Goal: Task Accomplishment & Management: Use online tool/utility

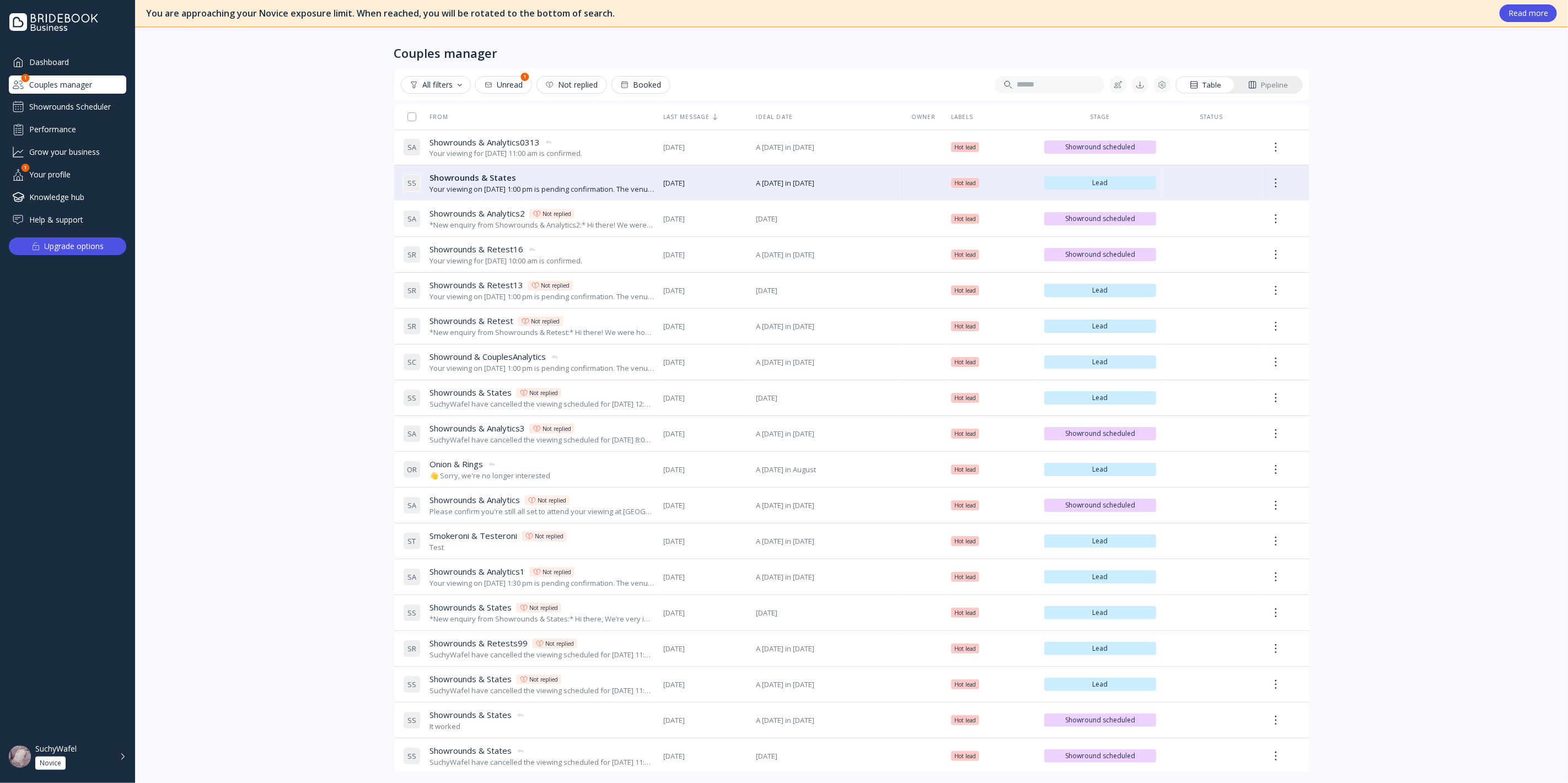
click at [66, 105] on div "Showrounds Scheduler" at bounding box center [67, 106] width 117 height 18
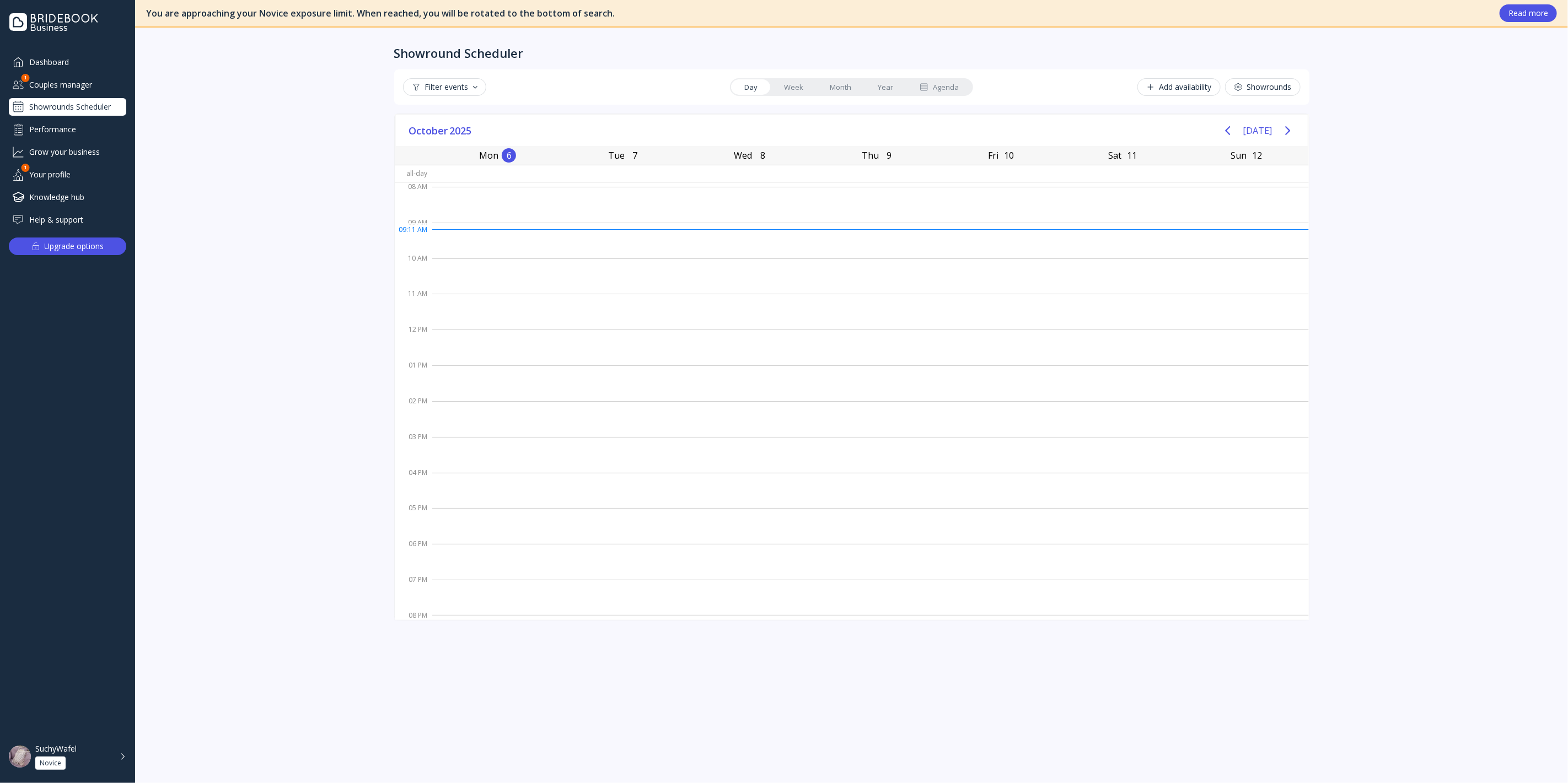
click at [1282, 94] on button "Showrounds" at bounding box center [1263, 87] width 75 height 18
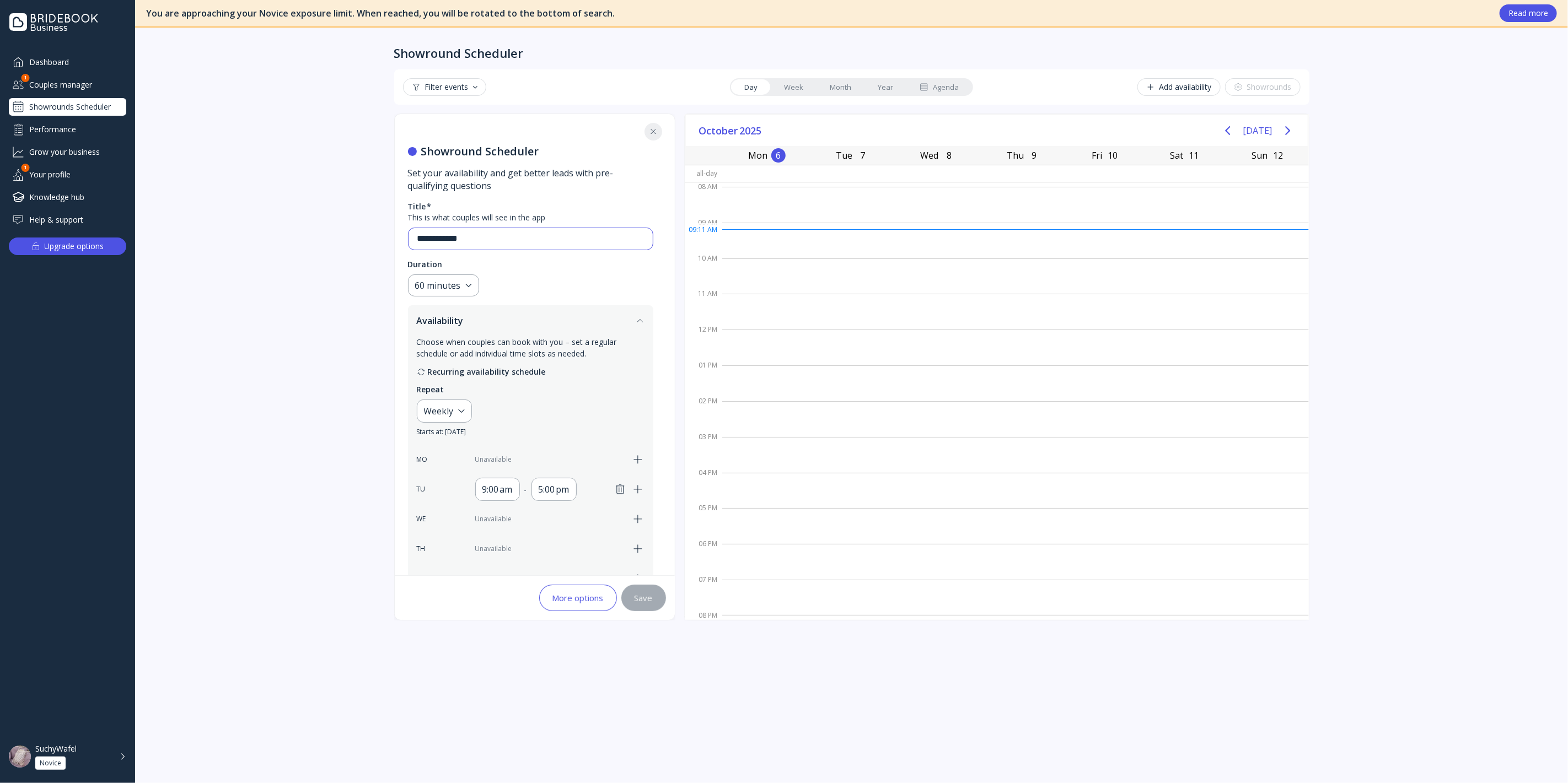
click at [490, 235] on input "**********" at bounding box center [531, 238] width 226 height 13
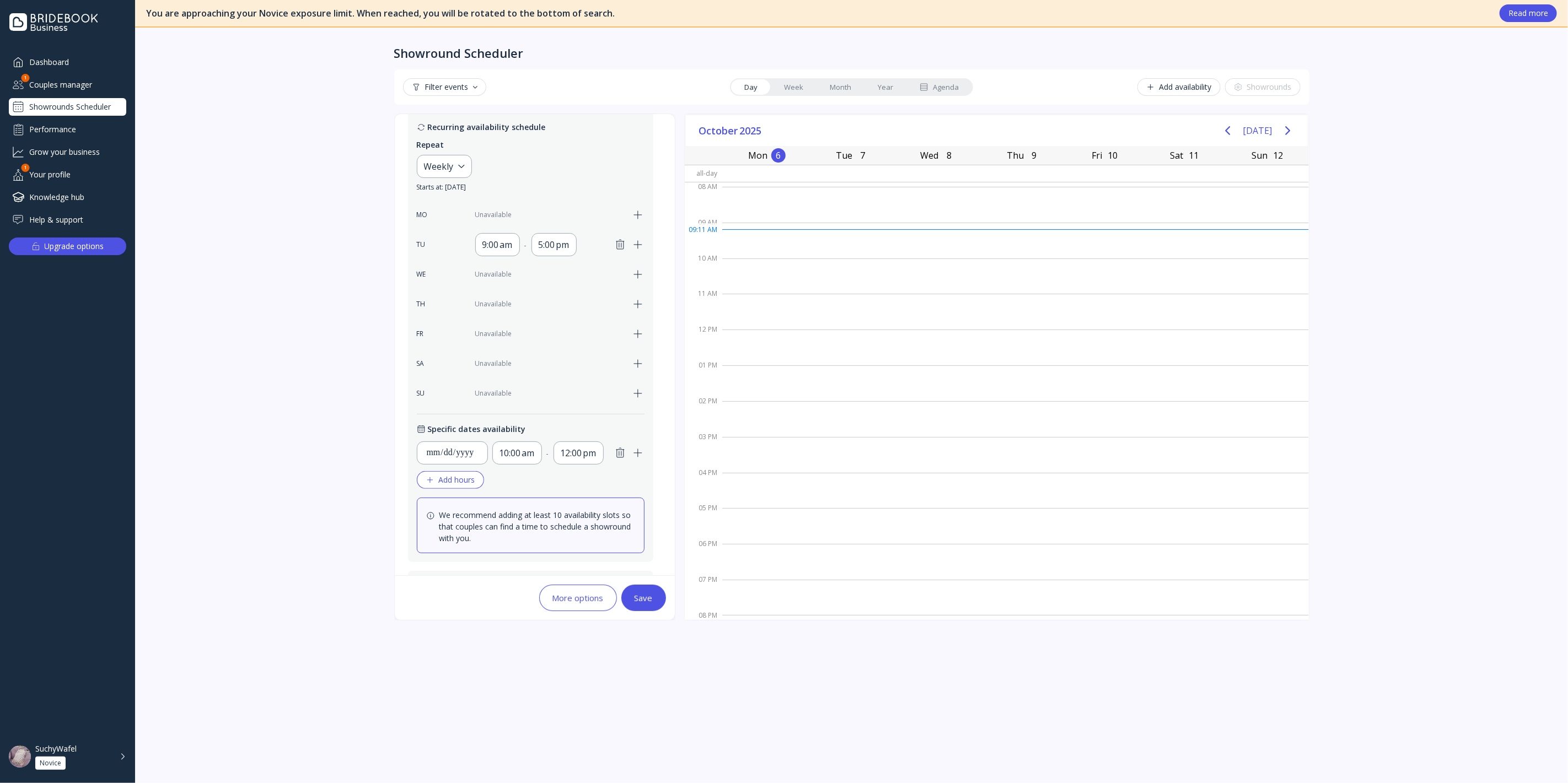
click at [617, 246] on icon "button" at bounding box center [620, 245] width 13 height 13
click at [622, 451] on icon "button" at bounding box center [620, 453] width 13 height 13
click at [575, 611] on div "More options Save" at bounding box center [535, 598] width 280 height 44
click at [578, 604] on button "More options" at bounding box center [578, 597] width 78 height 26
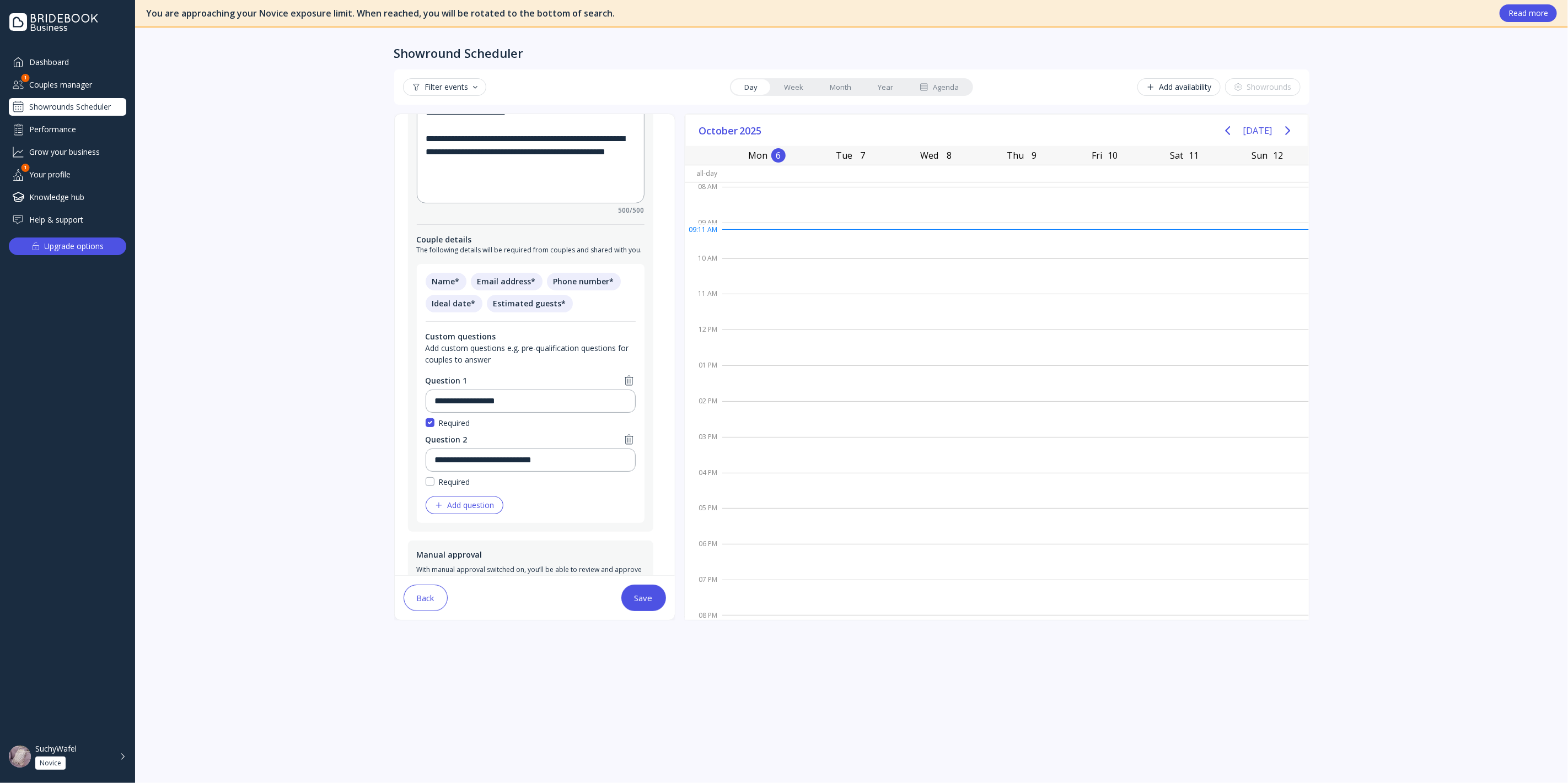
click at [427, 600] on div "Back" at bounding box center [425, 598] width 18 height 9
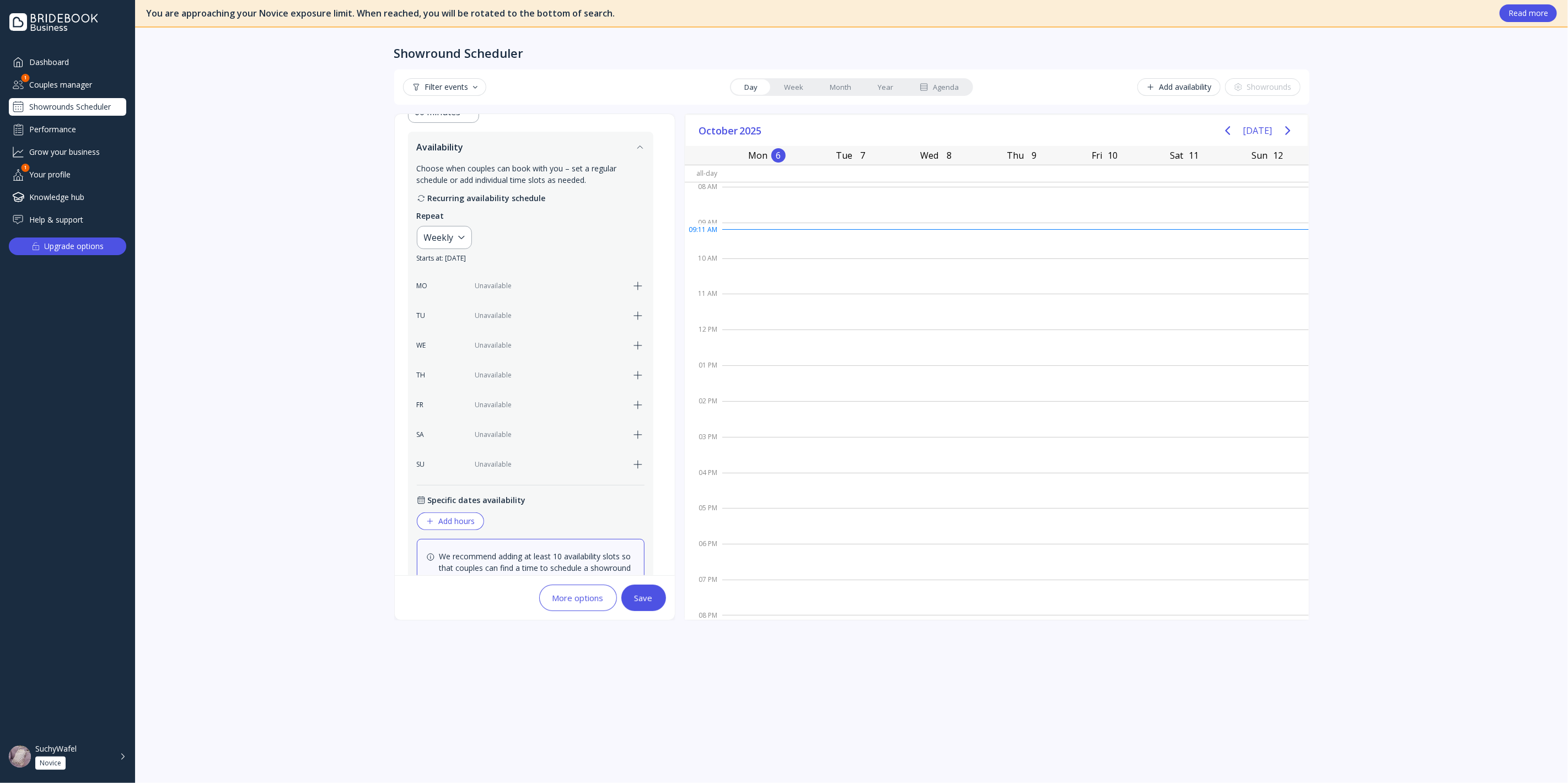
scroll to position [0, 0]
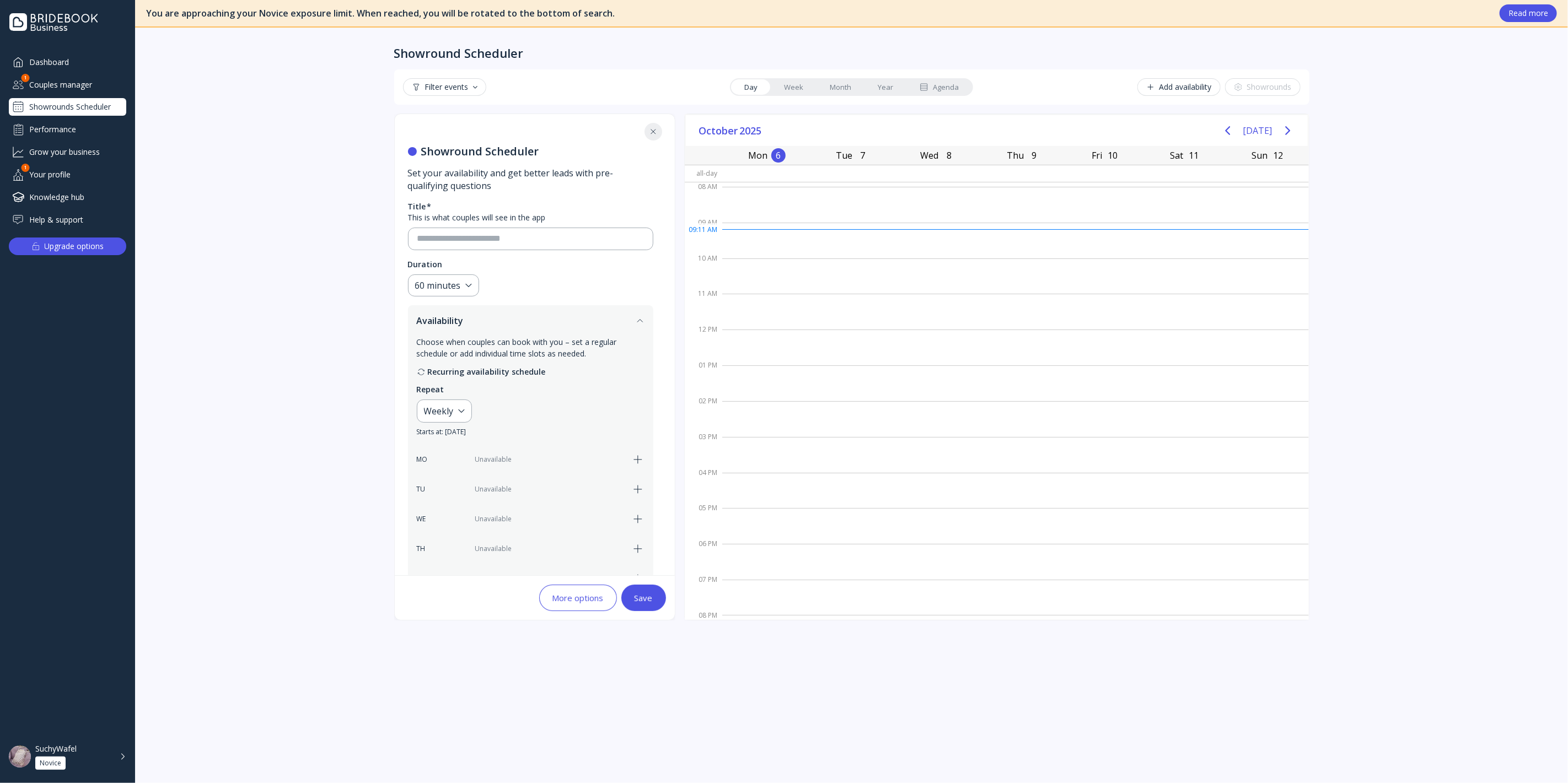
click at [651, 133] on icon at bounding box center [653, 131] width 9 height 9
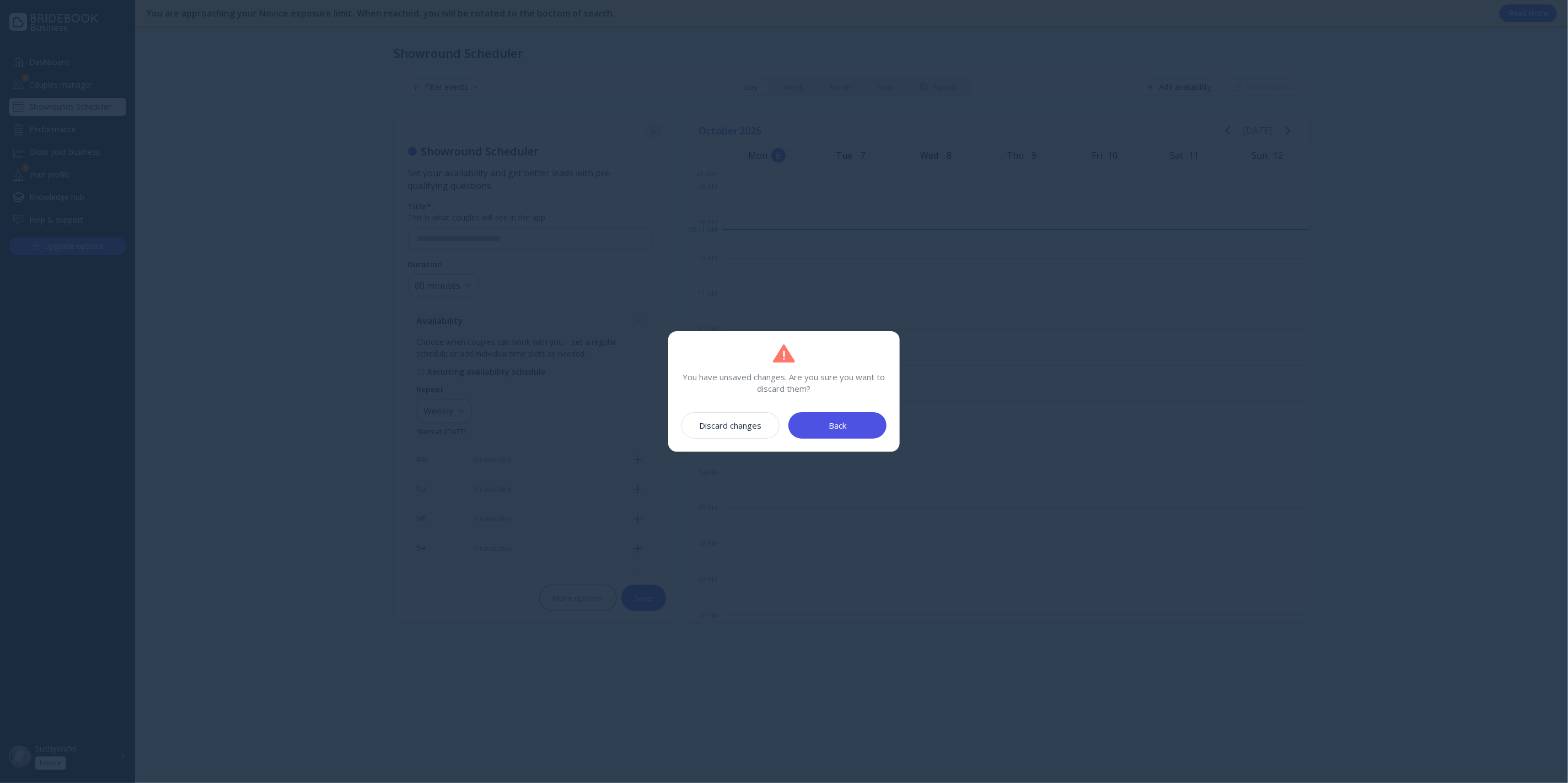
click at [826, 434] on button "Back" at bounding box center [837, 425] width 98 height 26
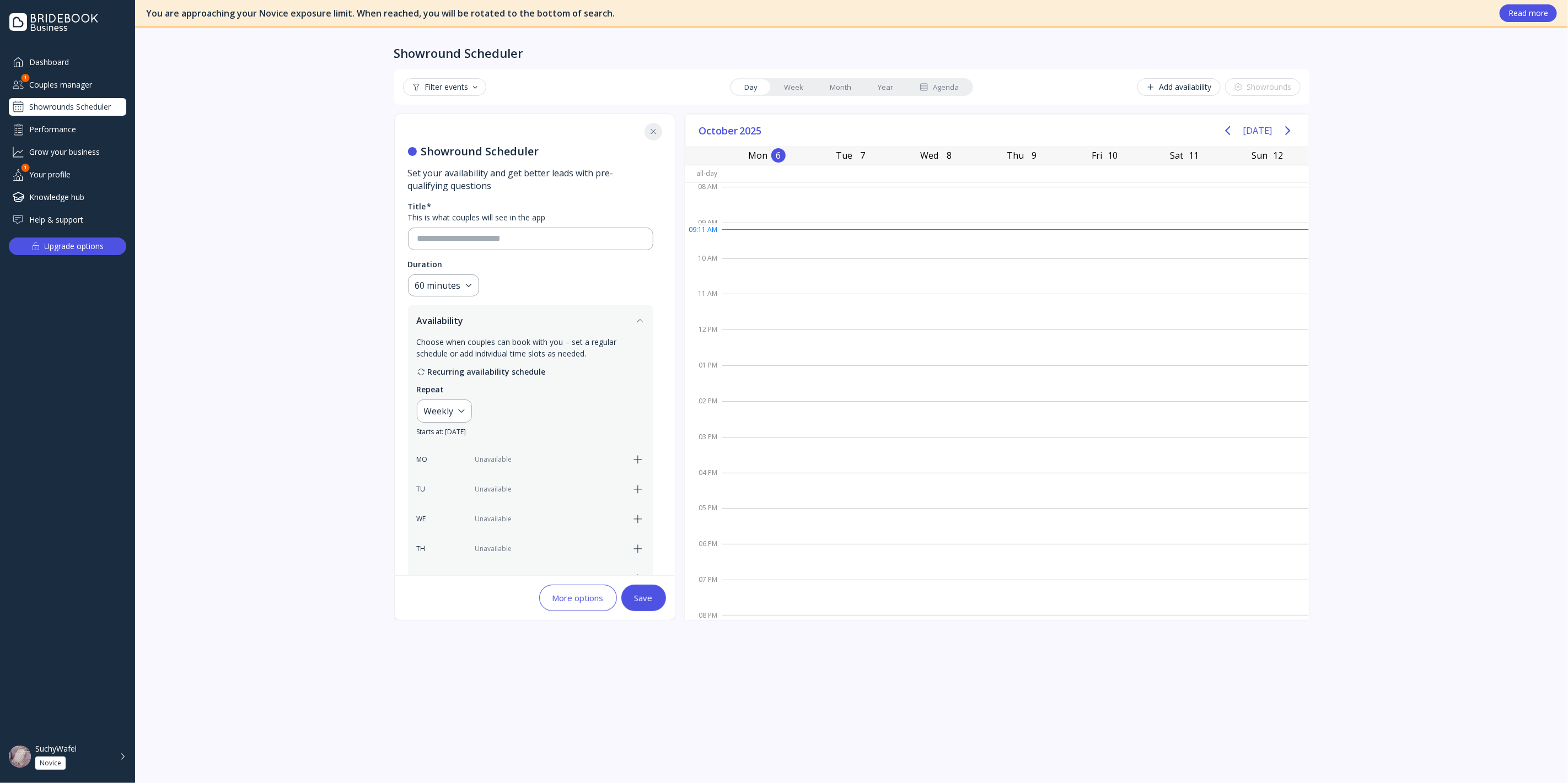
type input "**********"
click at [102, 81] on div "Couples manager" at bounding box center [67, 85] width 117 height 18
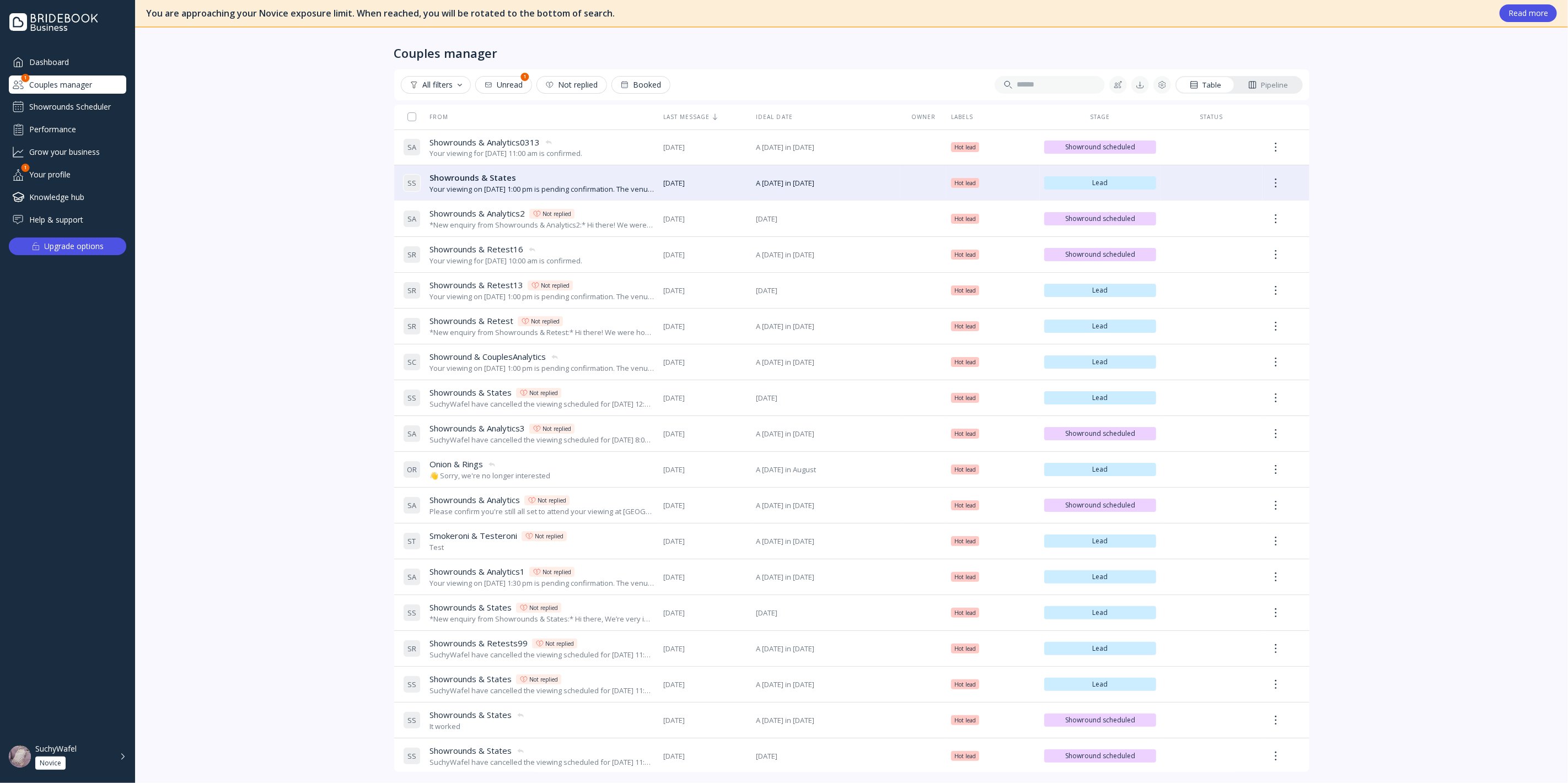
click at [105, 109] on div "Showrounds Scheduler" at bounding box center [67, 106] width 117 height 18
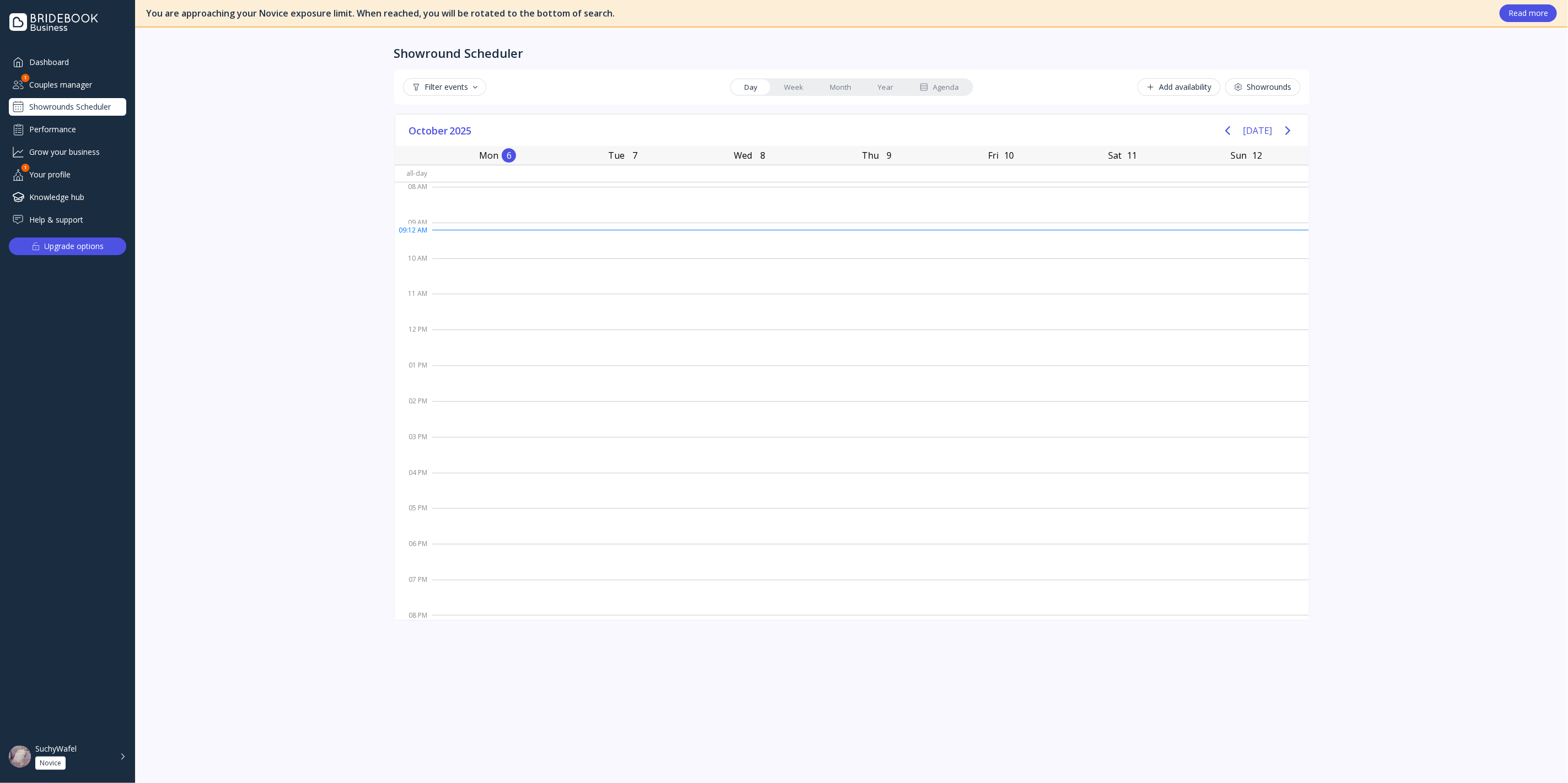
click at [73, 64] on div "Dashboard" at bounding box center [67, 62] width 117 height 18
